Goal: Task Accomplishment & Management: Manage account settings

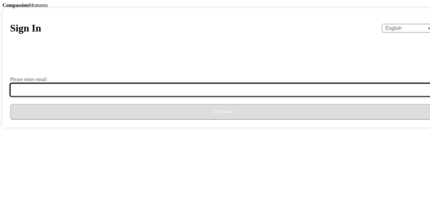
click at [191, 96] on input "Please enter email" at bounding box center [226, 89] width 432 height 13
type input "[EMAIL_ADDRESS][DOMAIN_NAME]"
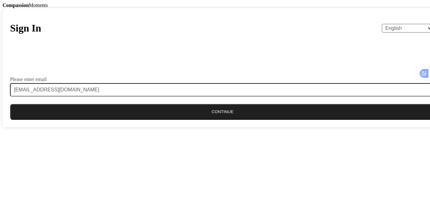
click at [208, 119] on button "Continue" at bounding box center [222, 112] width 425 height 16
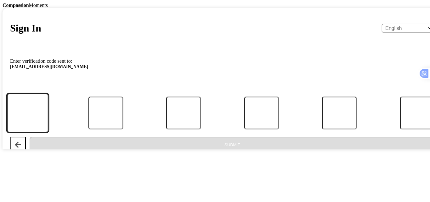
click at [48, 132] on input "Code" at bounding box center [28, 112] width 42 height 39
type input "4"
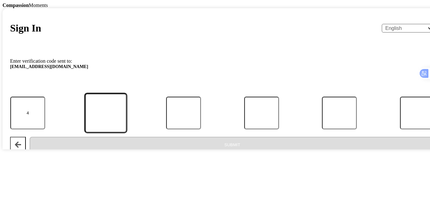
type input "3"
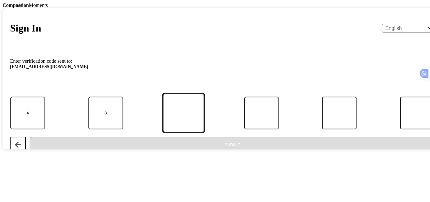
type input "1"
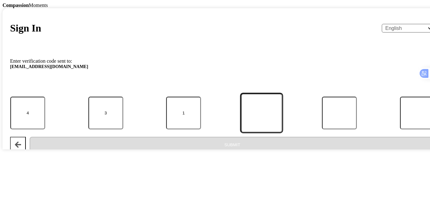
type input "3"
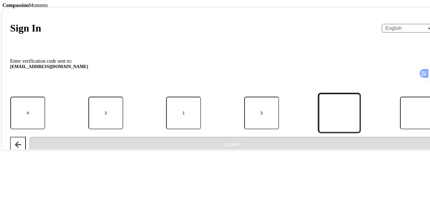
type input "5"
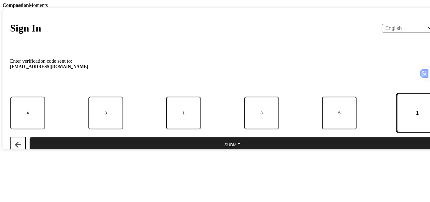
type input "1"
click at [194, 152] on button "Submit" at bounding box center [232, 144] width 405 height 16
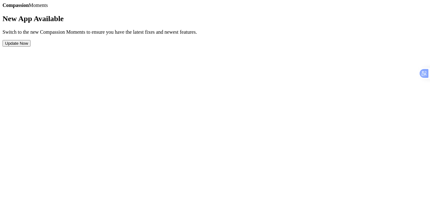
click at [31, 47] on button "Update Now" at bounding box center [17, 43] width 28 height 7
